Goal: Transaction & Acquisition: Purchase product/service

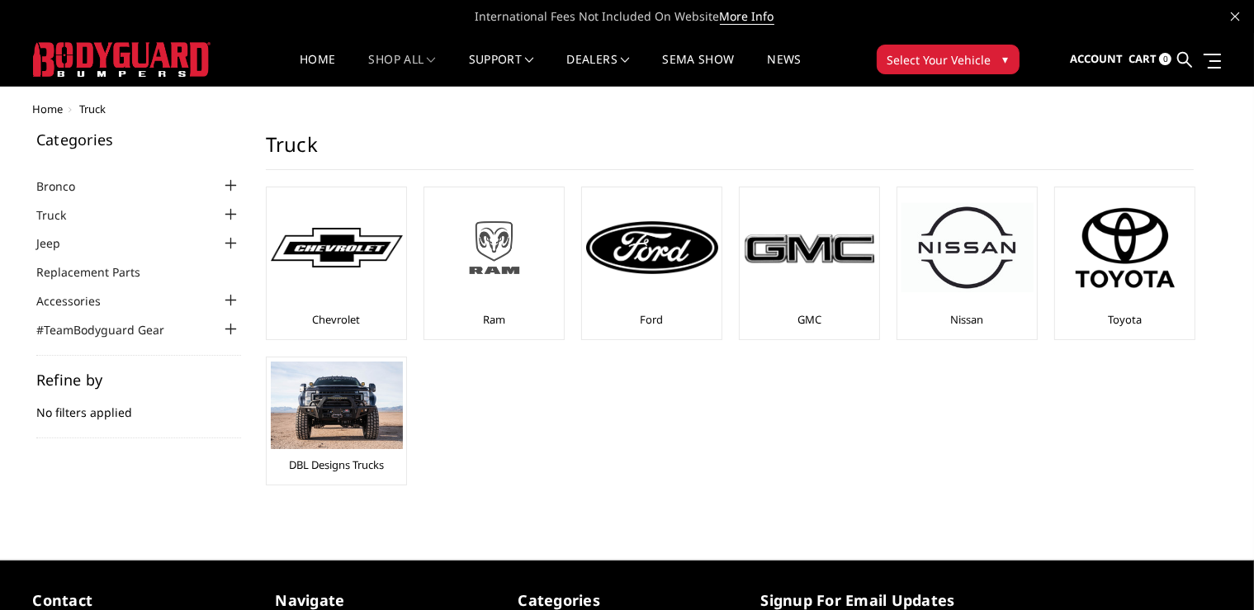
click at [479, 259] on img at bounding box center [494, 247] width 132 height 74
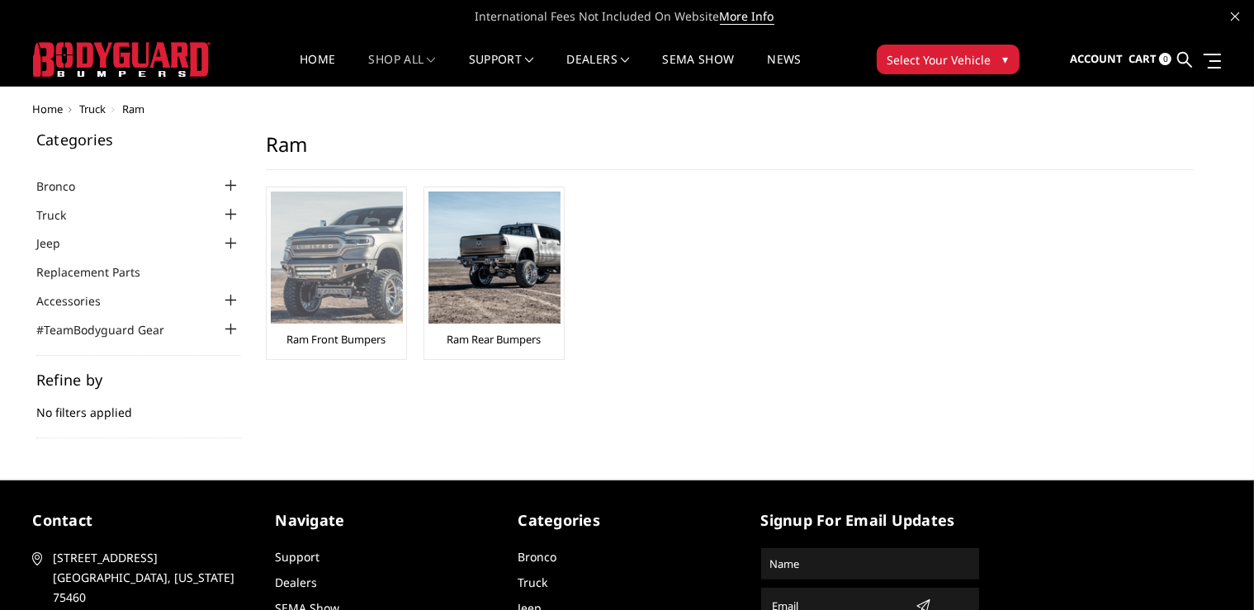
click at [352, 238] on img at bounding box center [337, 257] width 132 height 132
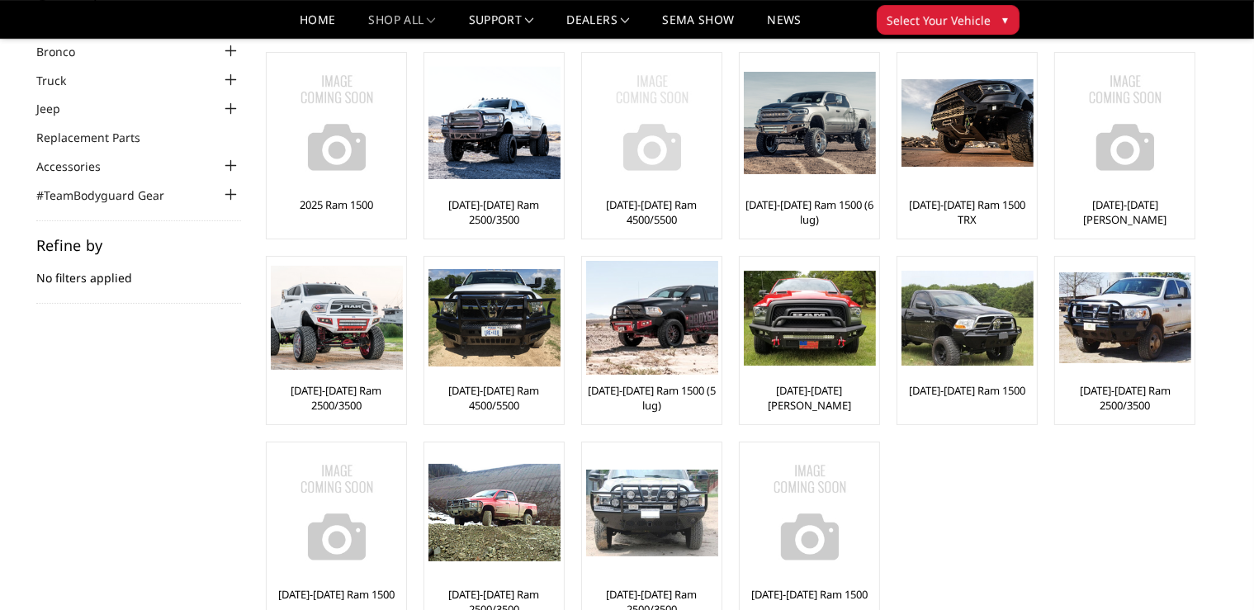
scroll to position [87, 0]
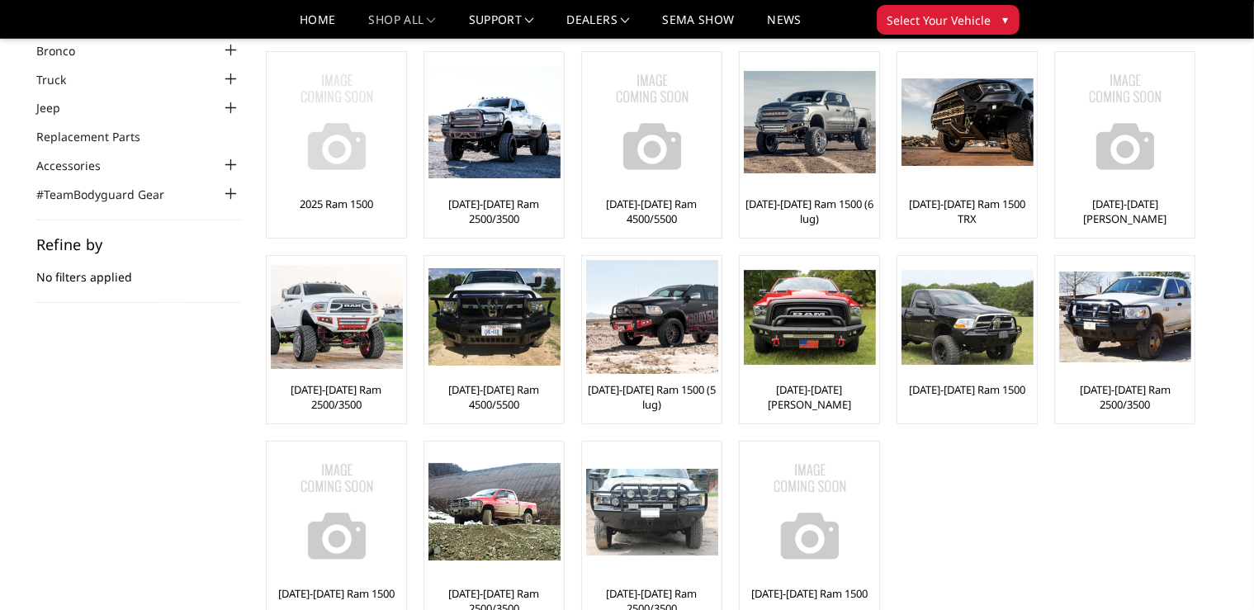
click at [334, 109] on img at bounding box center [337, 122] width 132 height 132
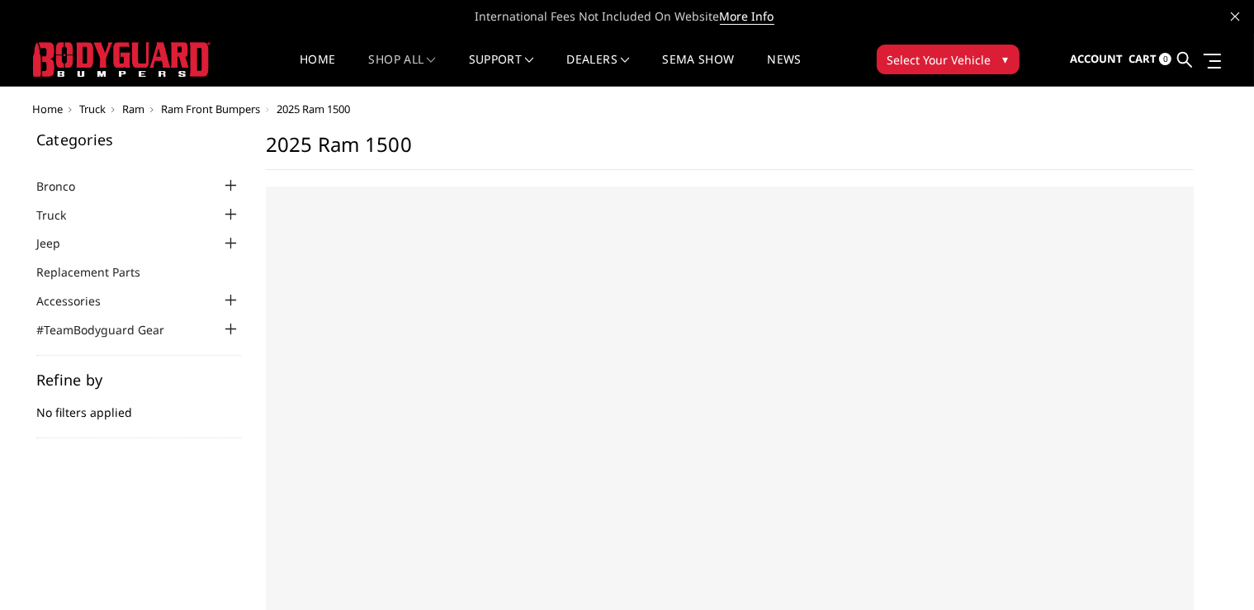
select select "US"
